Goal: Register for event/course

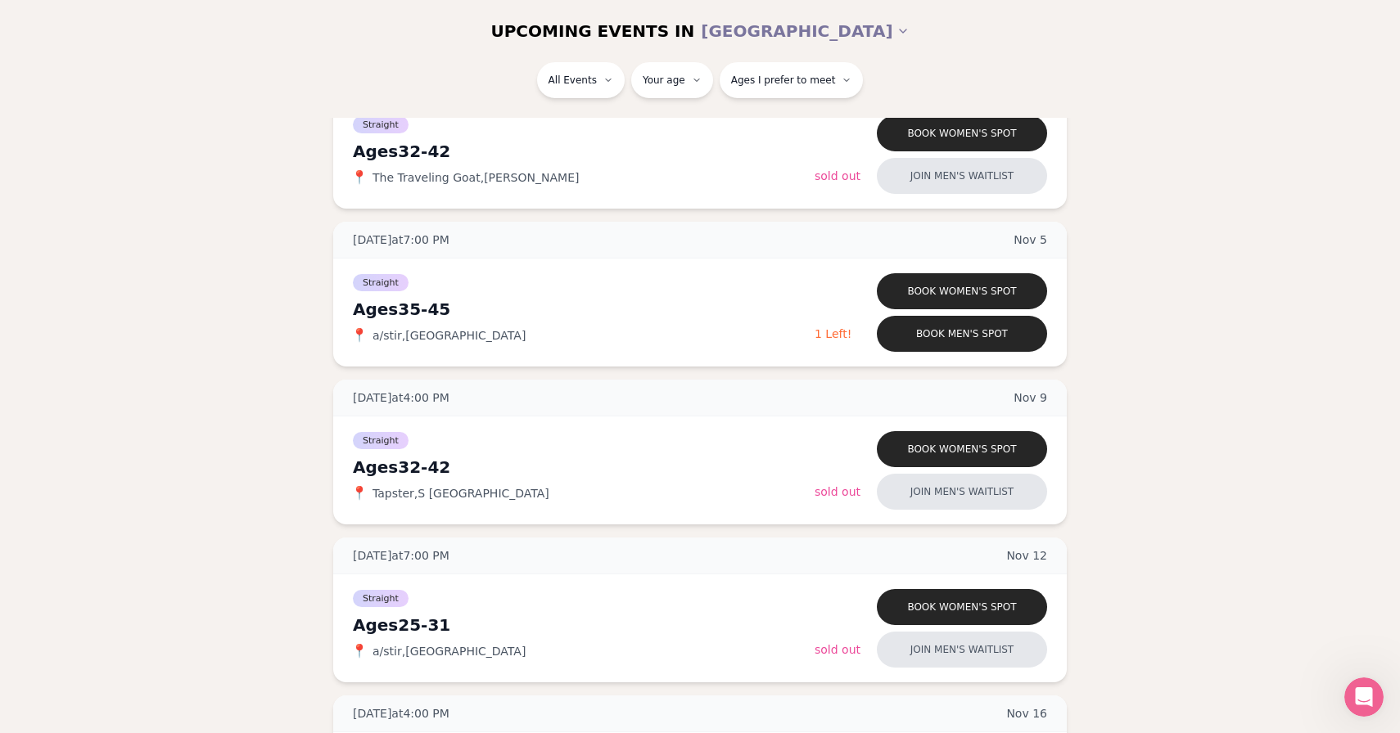
scroll to position [1704, 0]
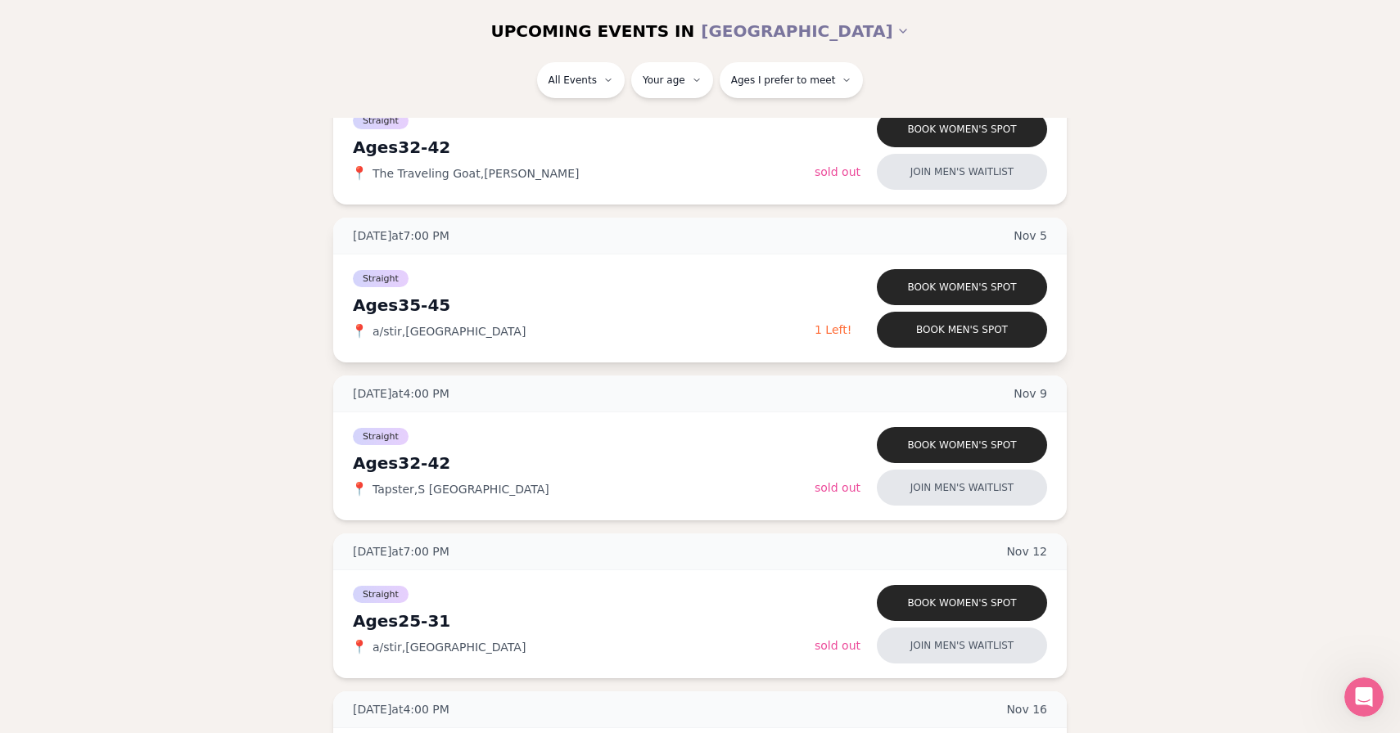
click at [390, 273] on span "Straight" at bounding box center [381, 278] width 56 height 17
click at [941, 331] on button "Book men's spot" at bounding box center [962, 330] width 170 height 36
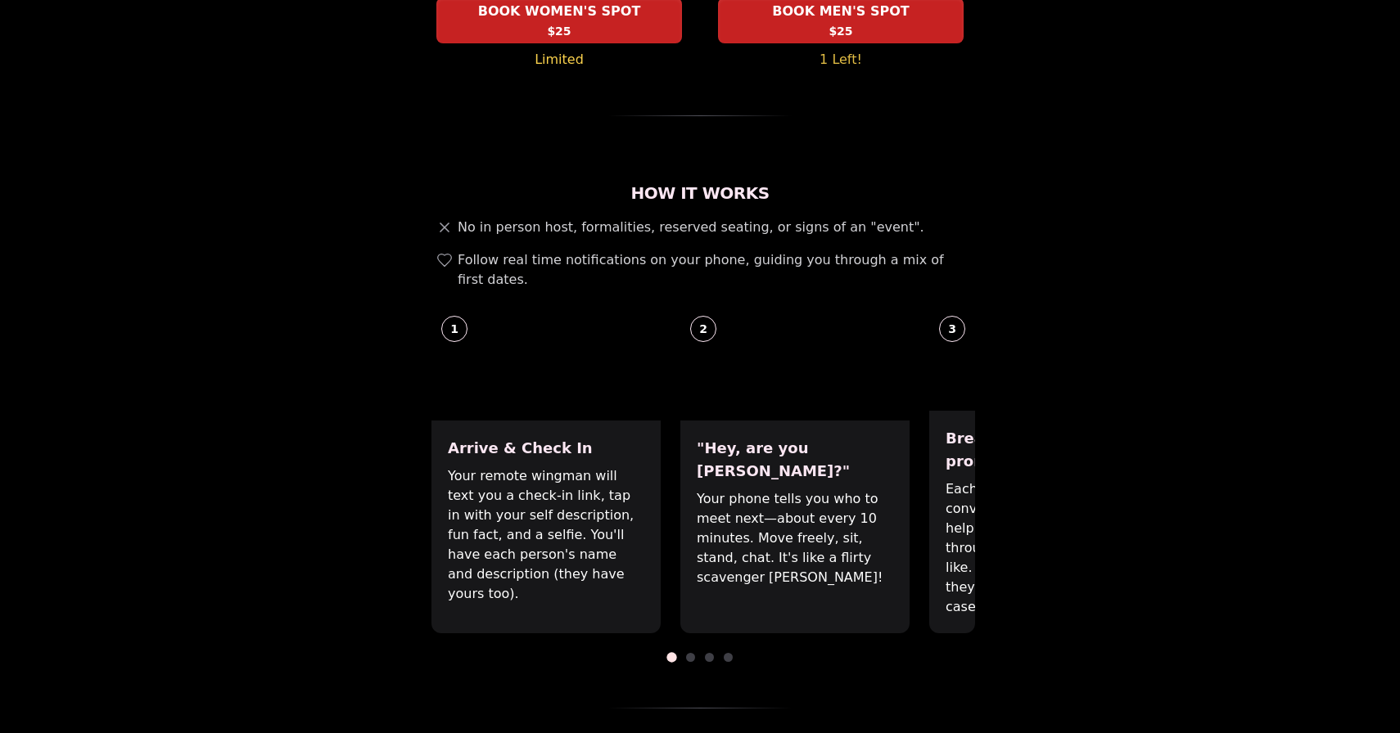
scroll to position [440, 0]
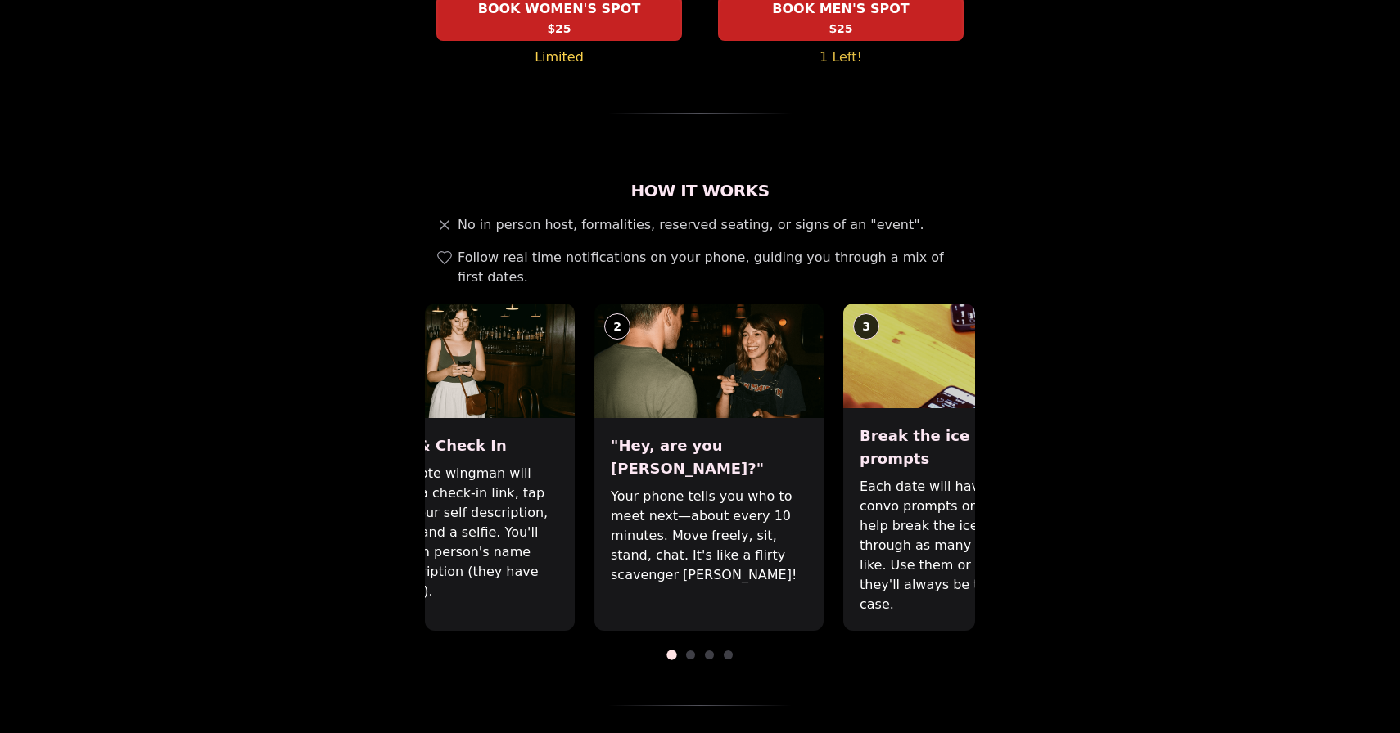
click at [683, 495] on p "Your phone tells you who to meet next—about every 10 minutes. Move freely, sit,…" at bounding box center [709, 536] width 196 height 98
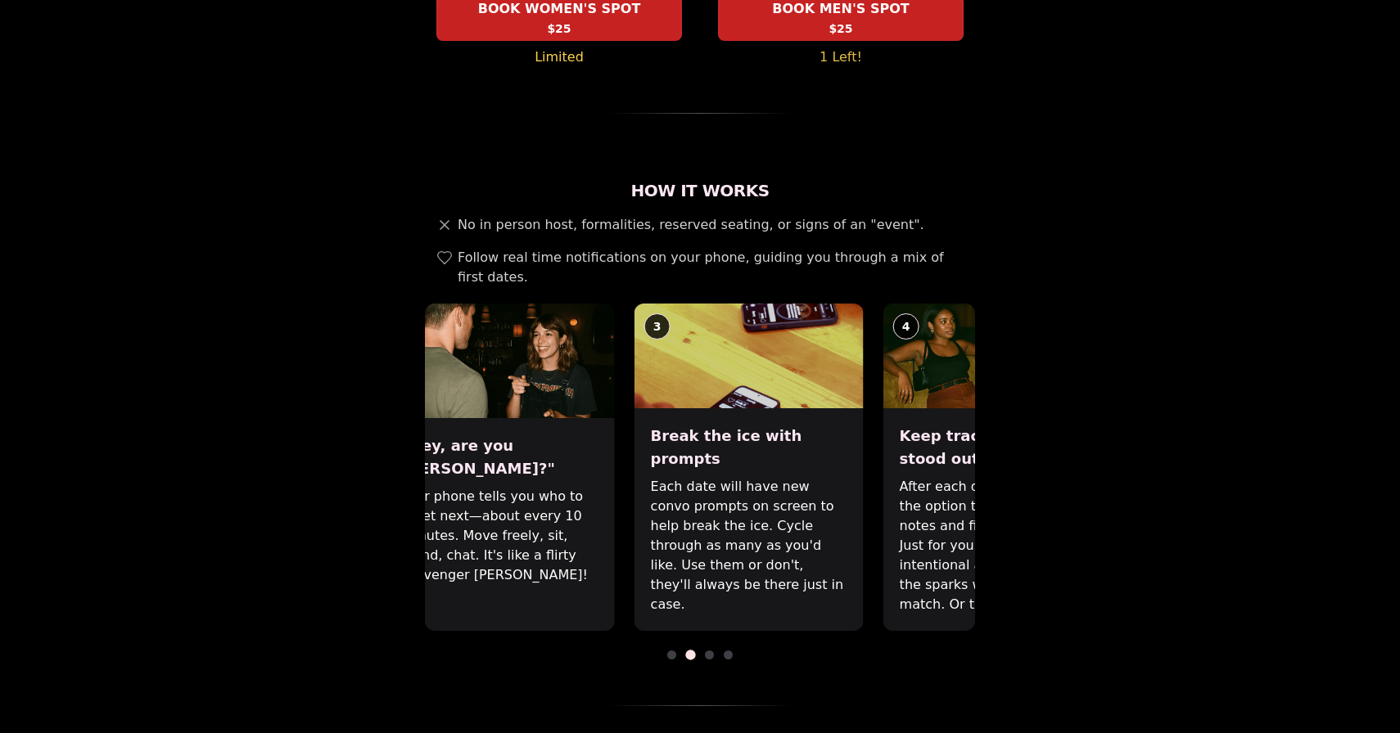
click at [756, 408] on div "Break the ice with prompts Each date will have new convo prompts on screen to h…" at bounding box center [748, 519] width 229 height 223
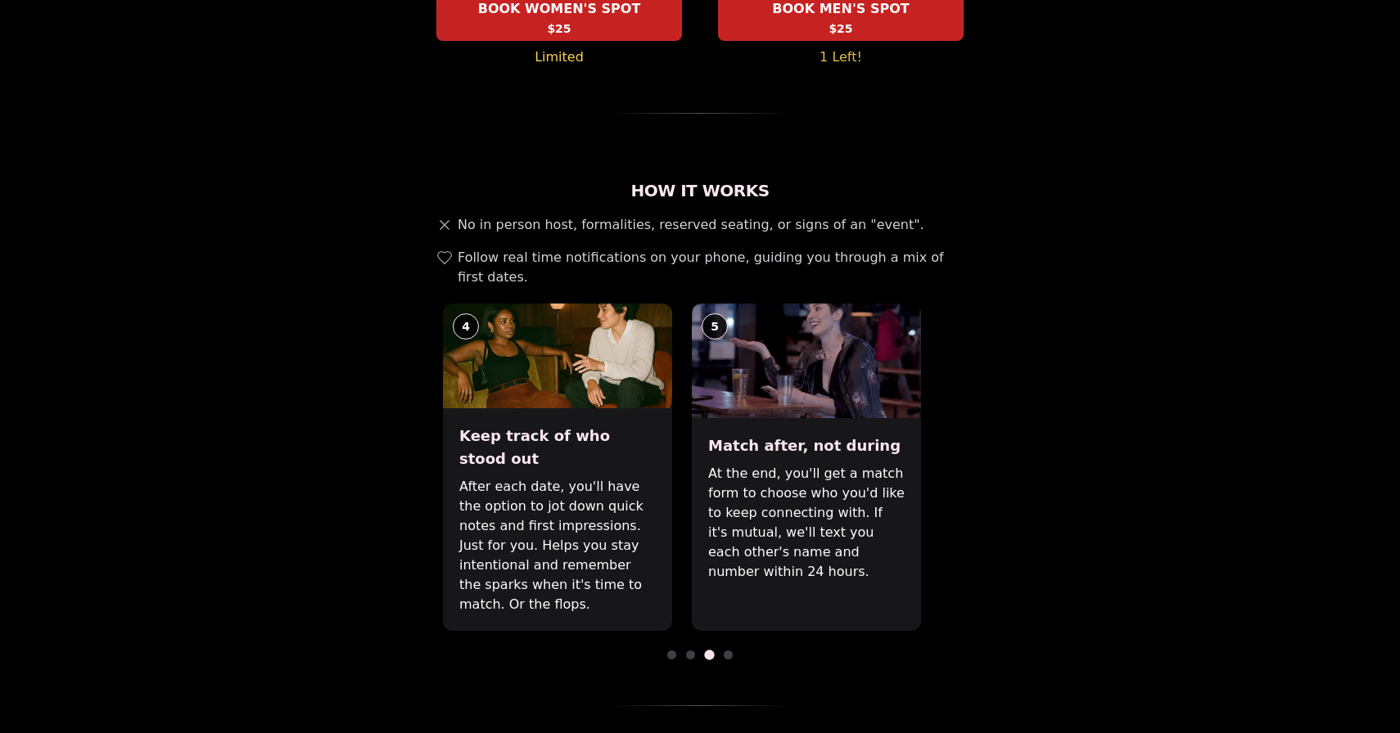
click at [571, 462] on div "Keep track of who stood out After each date, you'll have the option to jot down…" at bounding box center [557, 519] width 229 height 223
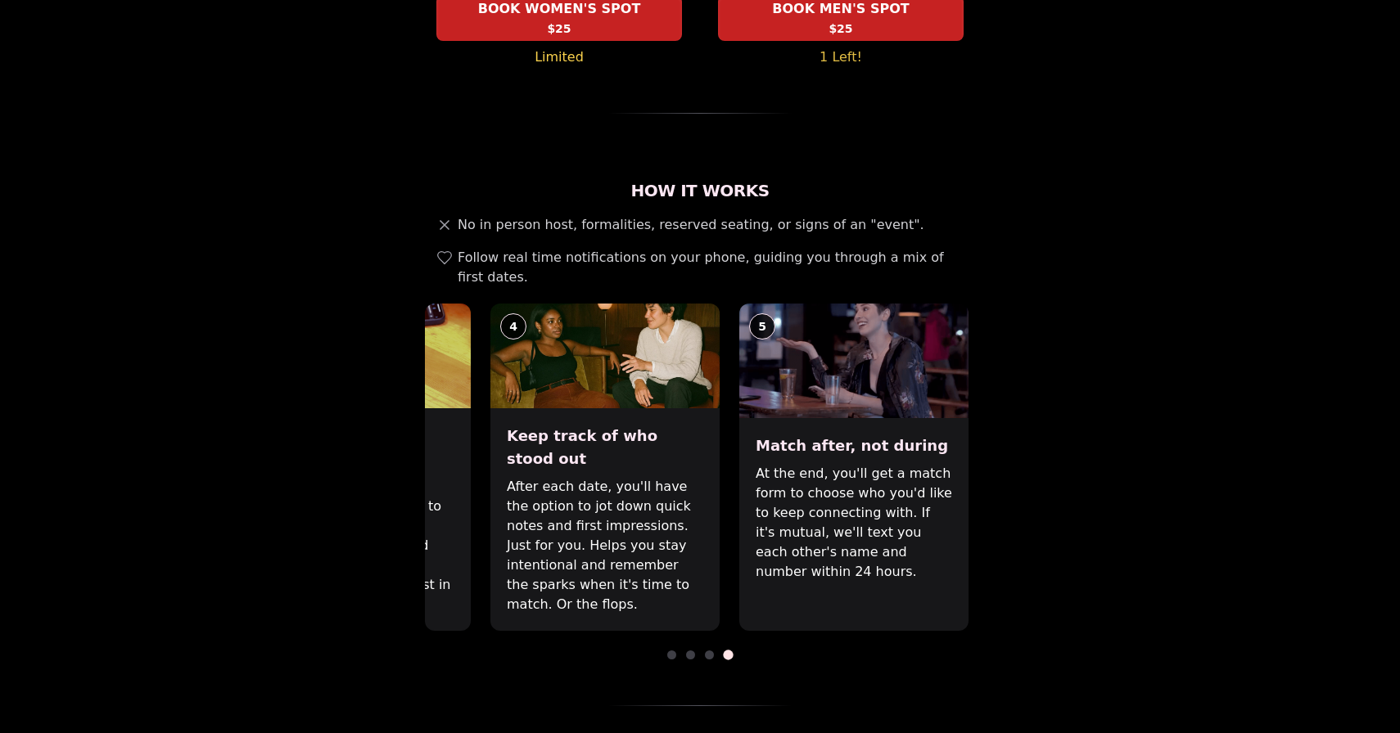
scroll to position [0, 0]
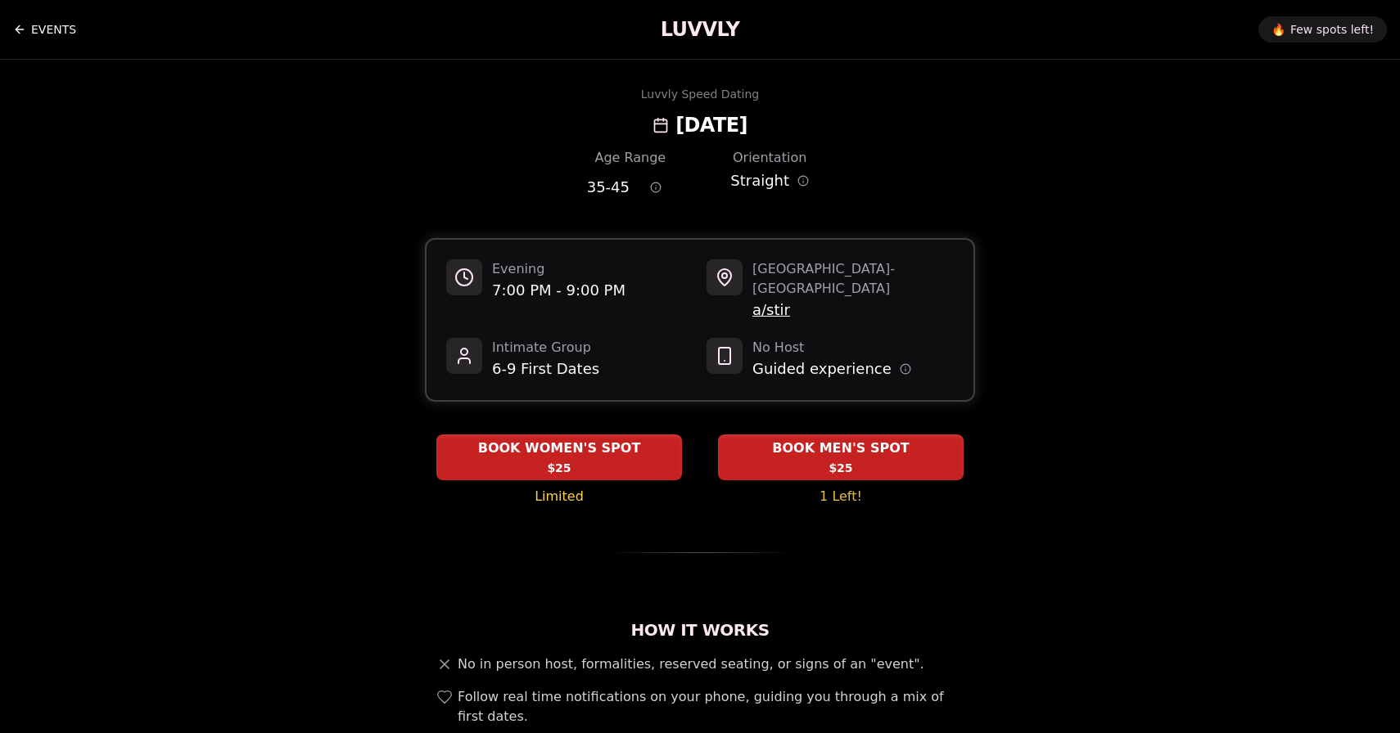
click at [36, 26] on link "EVENTS" at bounding box center [44, 29] width 63 height 33
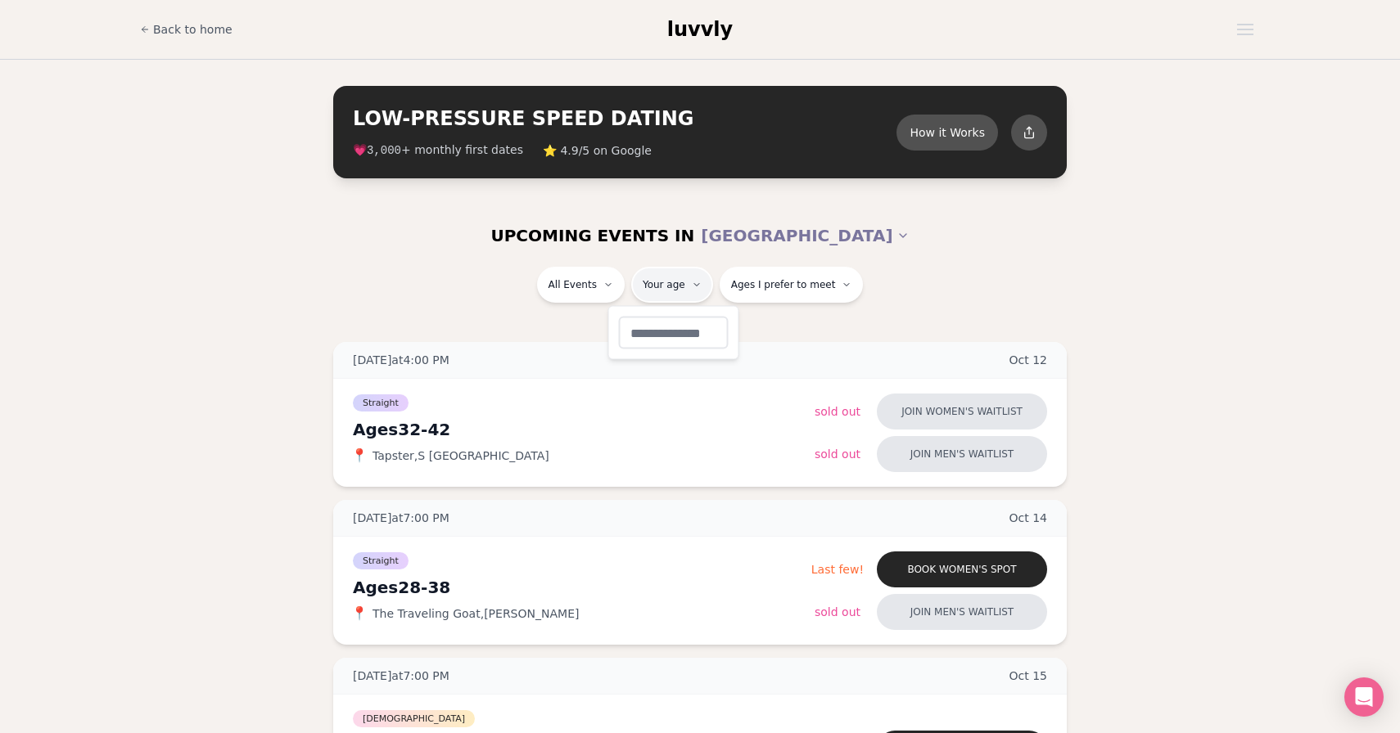
click at [785, 298] on button "Ages I prefer to meet" at bounding box center [792, 285] width 144 height 36
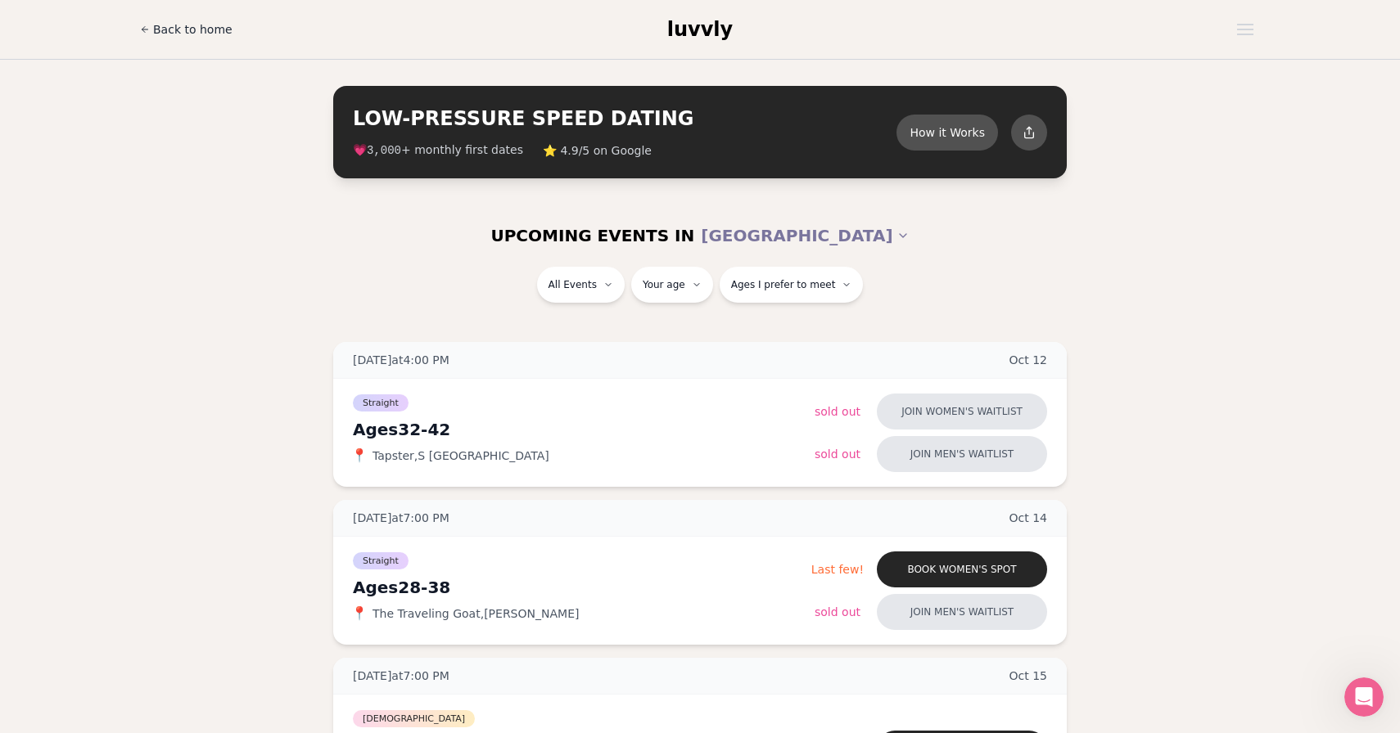
click at [166, 24] on span "Back to home" at bounding box center [192, 29] width 79 height 16
click at [932, 128] on button "How it Works" at bounding box center [947, 132] width 106 height 38
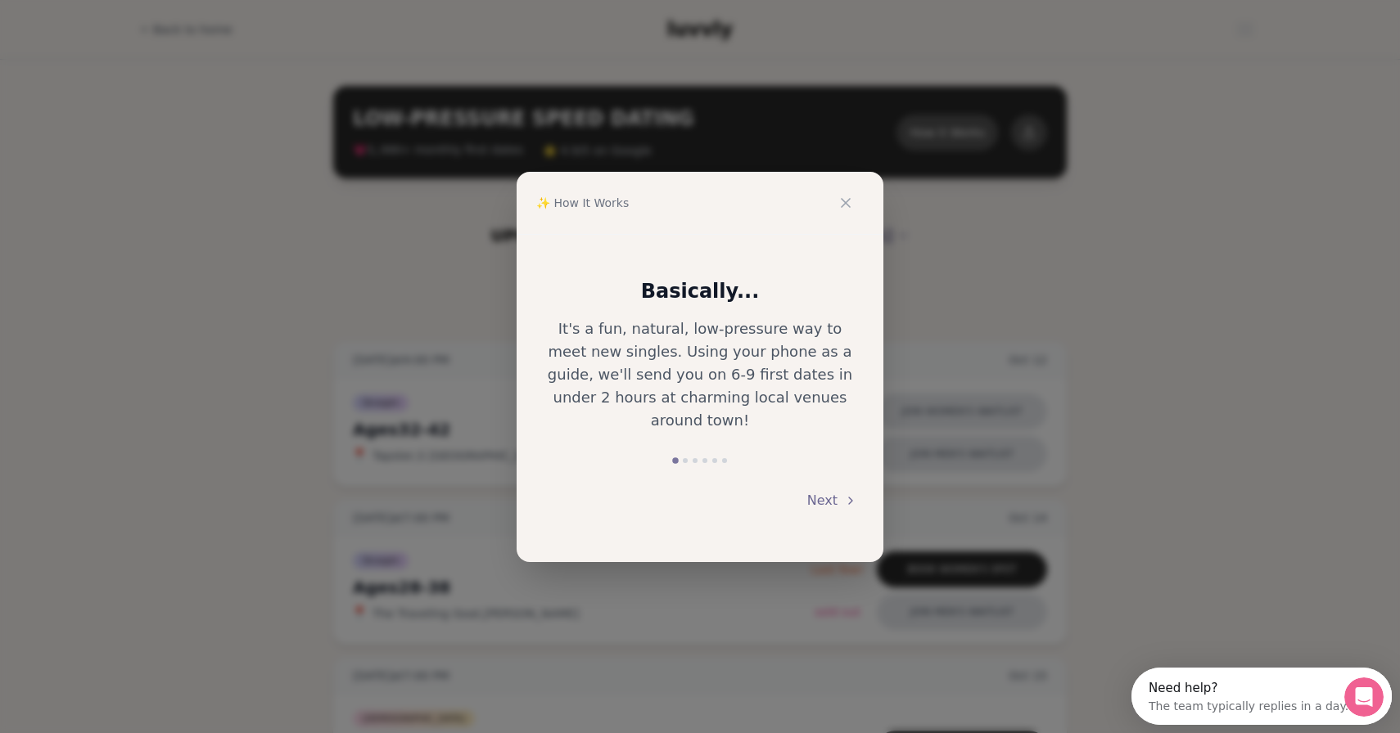
click at [815, 483] on button "Next" at bounding box center [832, 501] width 50 height 36
click at [822, 485] on button "Next" at bounding box center [832, 501] width 50 height 36
click at [589, 485] on button "Back" at bounding box center [569, 503] width 52 height 36
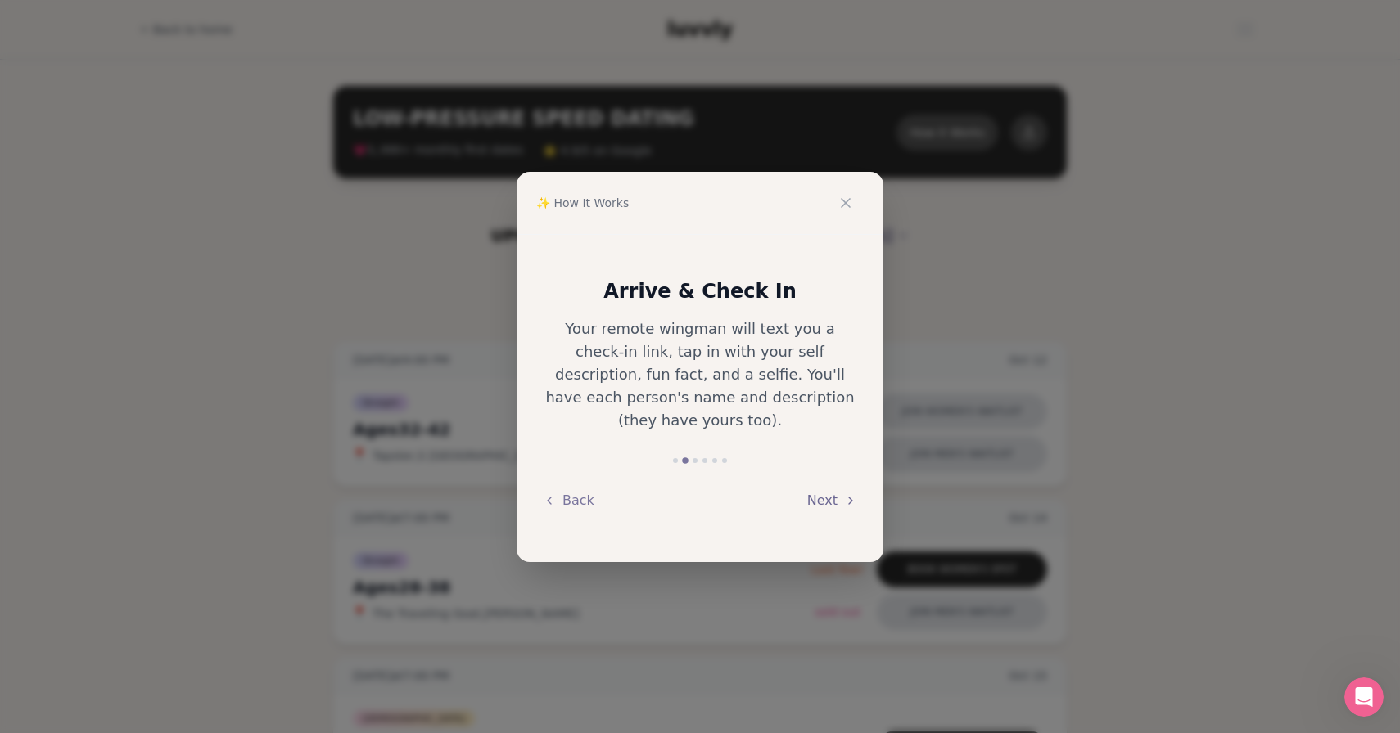
click at [843, 490] on button "Next" at bounding box center [832, 501] width 50 height 36
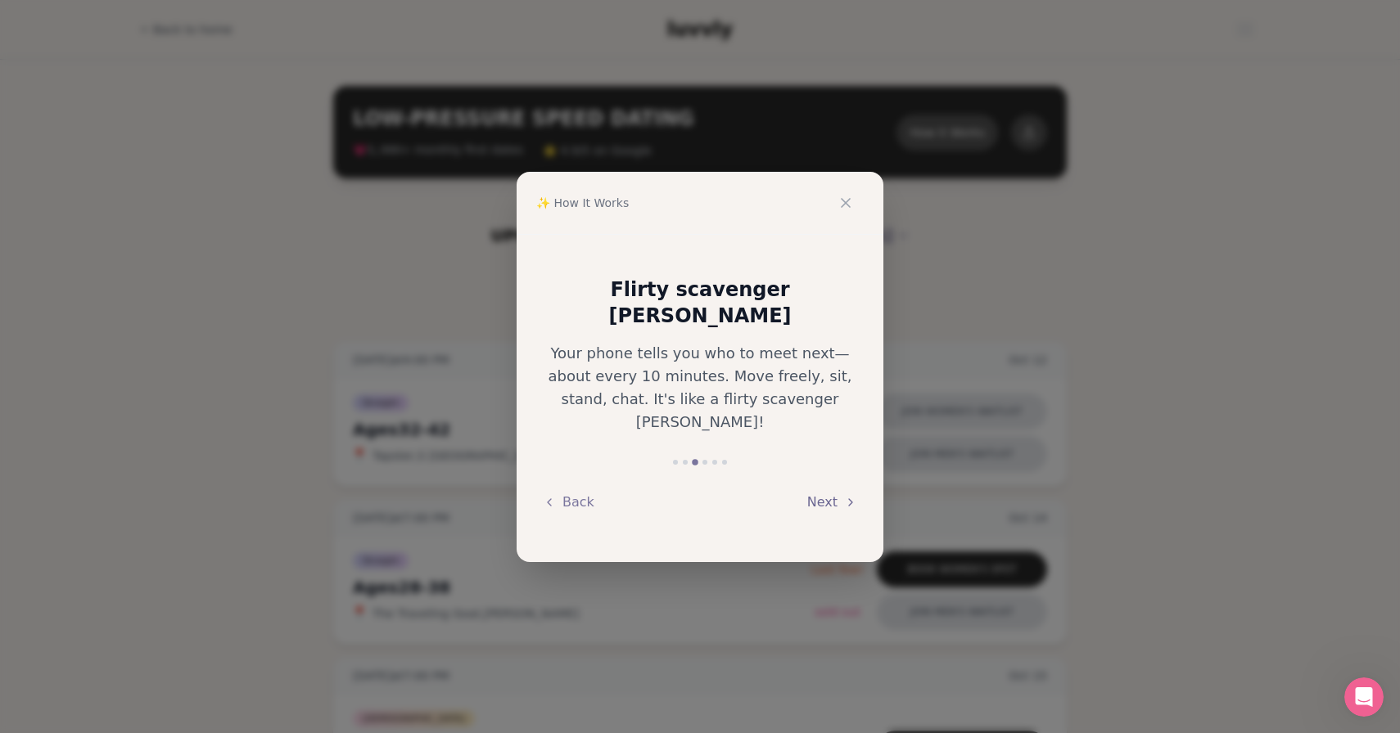
click at [843, 490] on button "Next" at bounding box center [832, 503] width 50 height 36
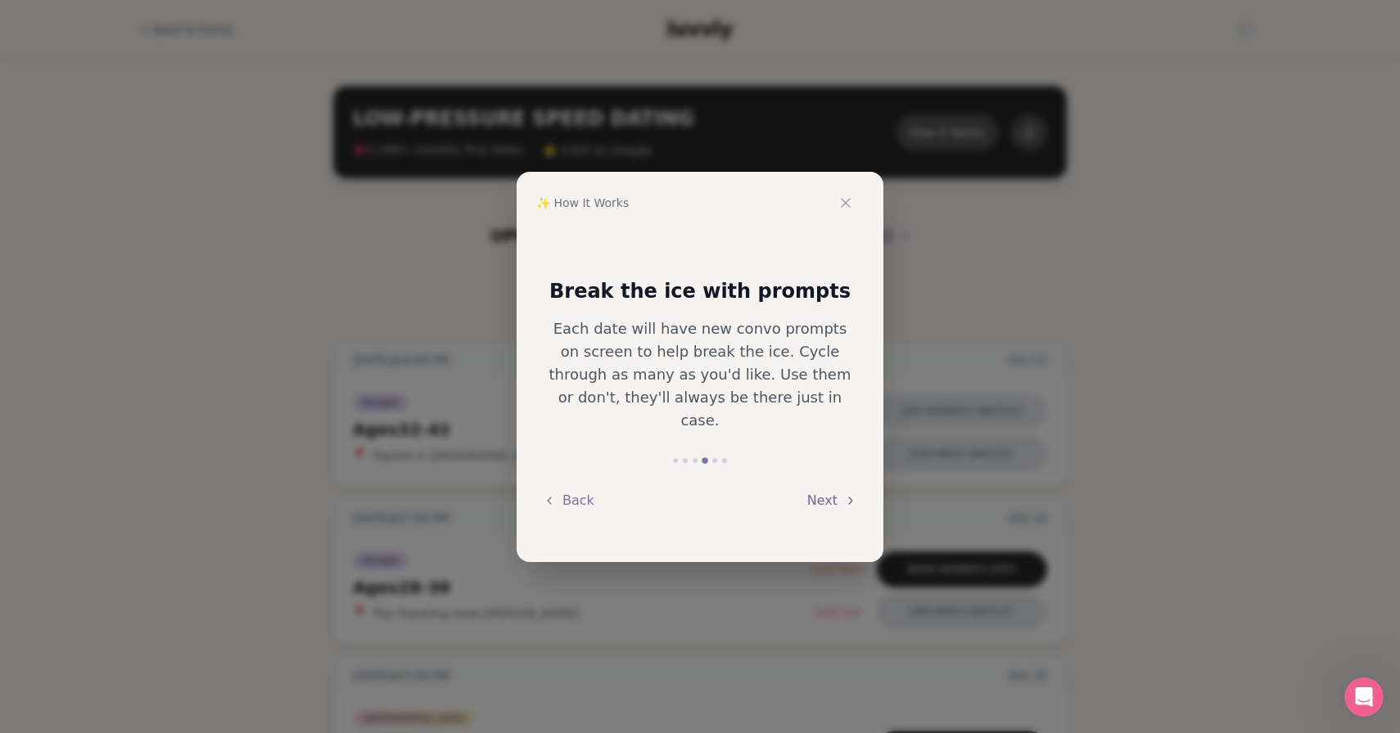
click at [843, 489] on button "Next" at bounding box center [832, 501] width 50 height 36
click at [850, 201] on icon at bounding box center [845, 203] width 16 height 16
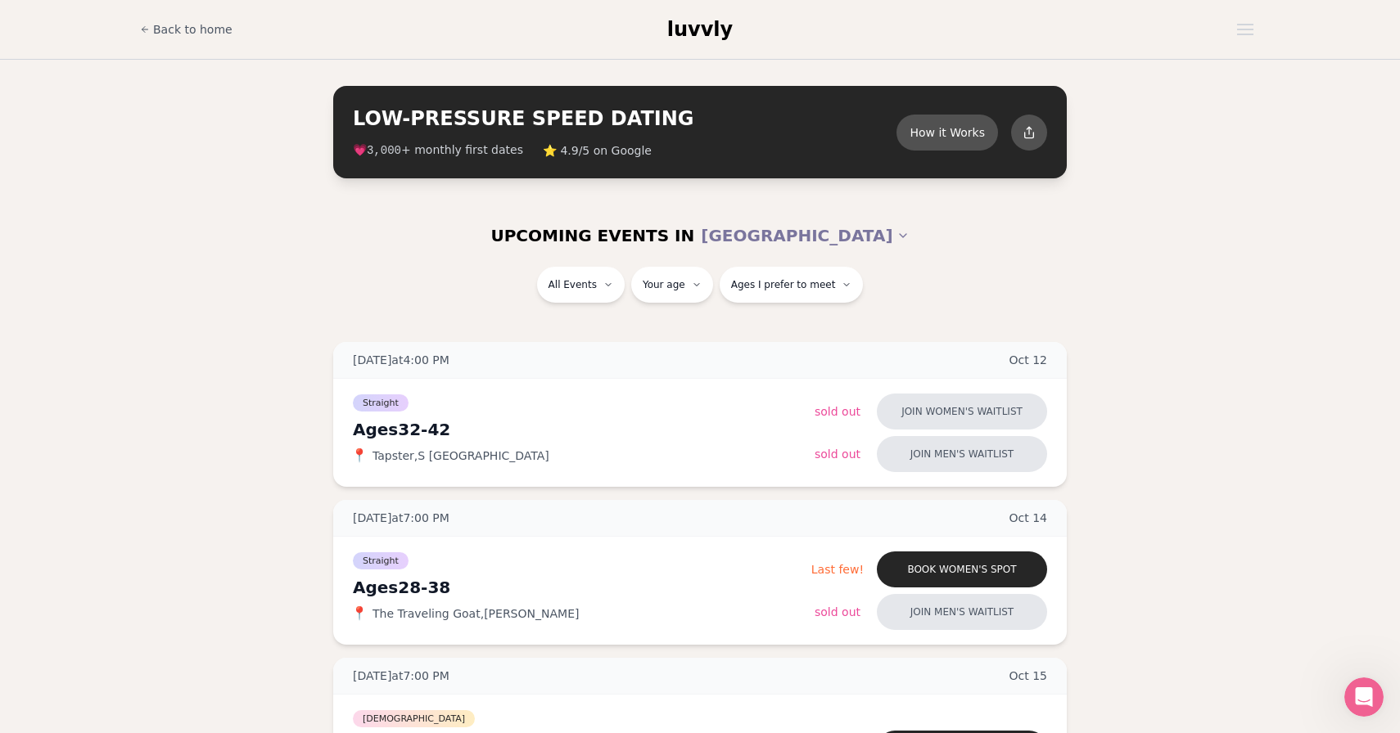
click at [1182, 250] on div "UPCOMING EVENTS IN [GEOGRAPHIC_DATA] All Events Your age Ages I prefer to meet" at bounding box center [700, 264] width 1400 height 118
click at [1235, 144] on section "LOW-PRESSURE SPEED DATING How it Works 💗 3,000 + monthly first dates ⭐ 4.9/5 on…" at bounding box center [700, 132] width 1400 height 145
click at [1253, 48] on div "Back to home luvvly" at bounding box center [700, 29] width 1146 height 59
click at [1245, 33] on button "Open menu" at bounding box center [1244, 29] width 29 height 25
click at [1329, 126] on section "LOW-PRESSURE SPEED DATING How it Works 💗 3,000 + monthly first dates ⭐ 4.9/5 on…" at bounding box center [700, 132] width 1400 height 145
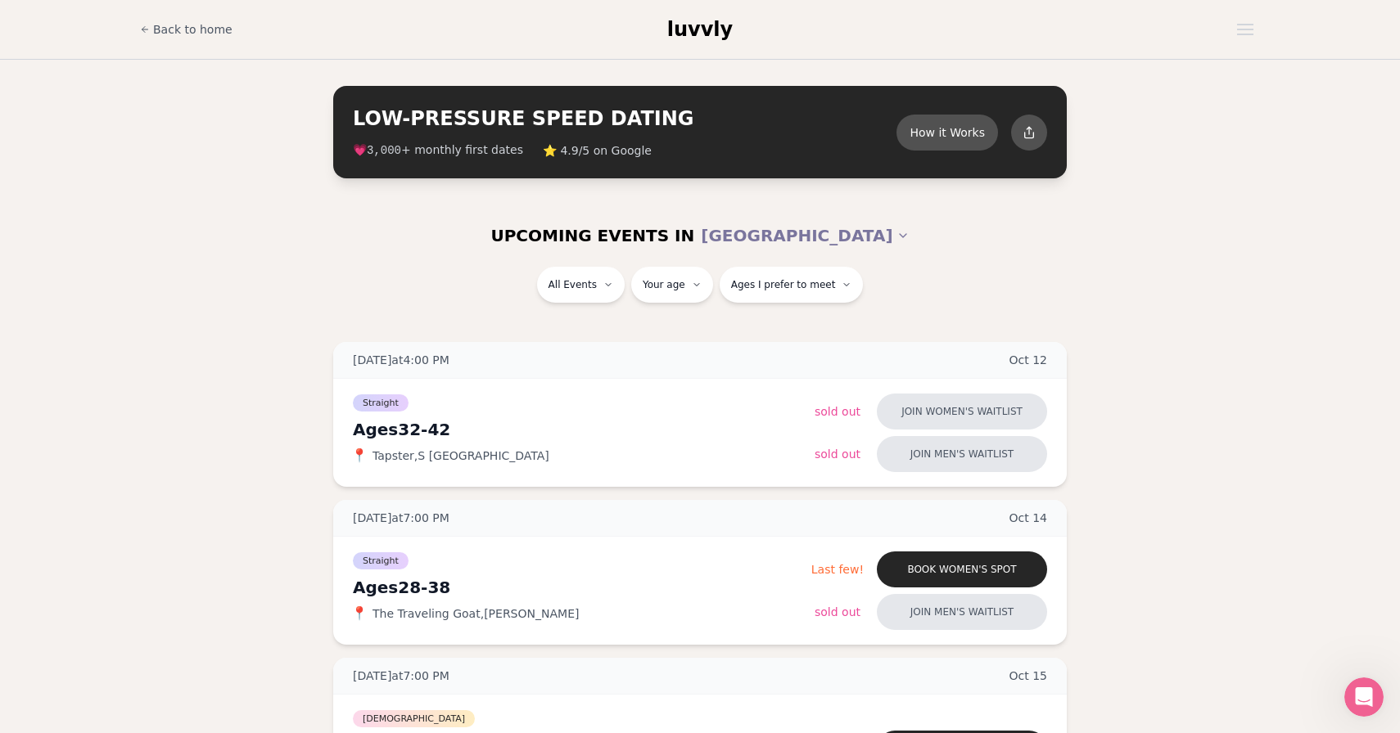
click at [1175, 282] on div "All Events Your age Ages I prefer to meet" at bounding box center [700, 295] width 1400 height 56
click at [1310, 123] on section "LOW-PRESSURE SPEED DATING How it Works 💗 3,000 + monthly first dates ⭐ 4.9/5 on…" at bounding box center [700, 132] width 1400 height 145
